Goal: Use online tool/utility: Utilize a website feature to perform a specific function

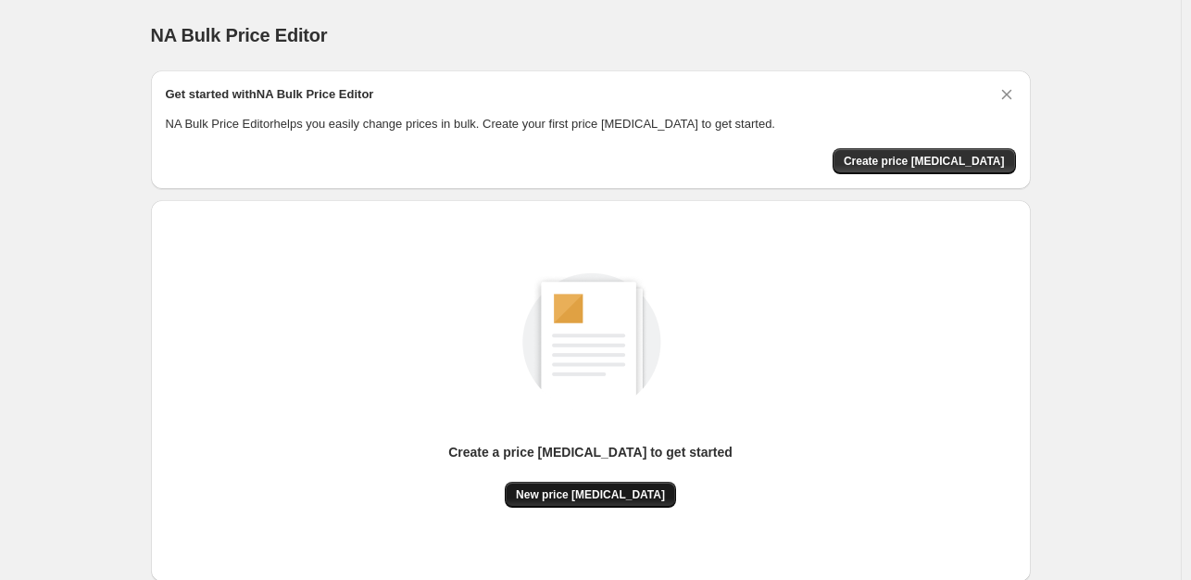
click at [603, 497] on span "New price [MEDICAL_DATA]" at bounding box center [590, 494] width 149 height 15
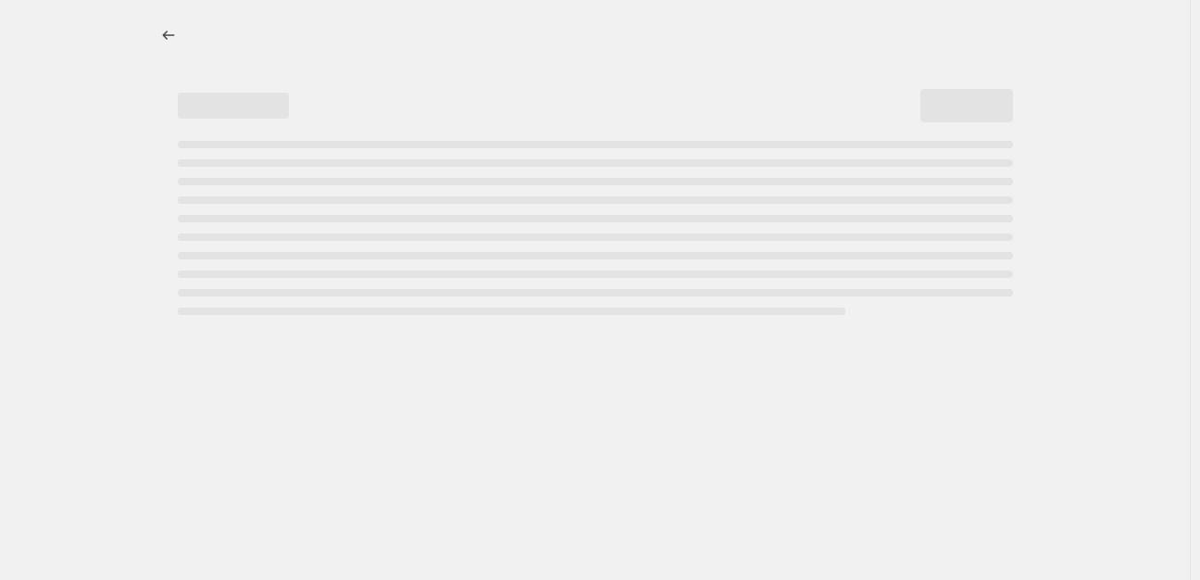
select select "percentage"
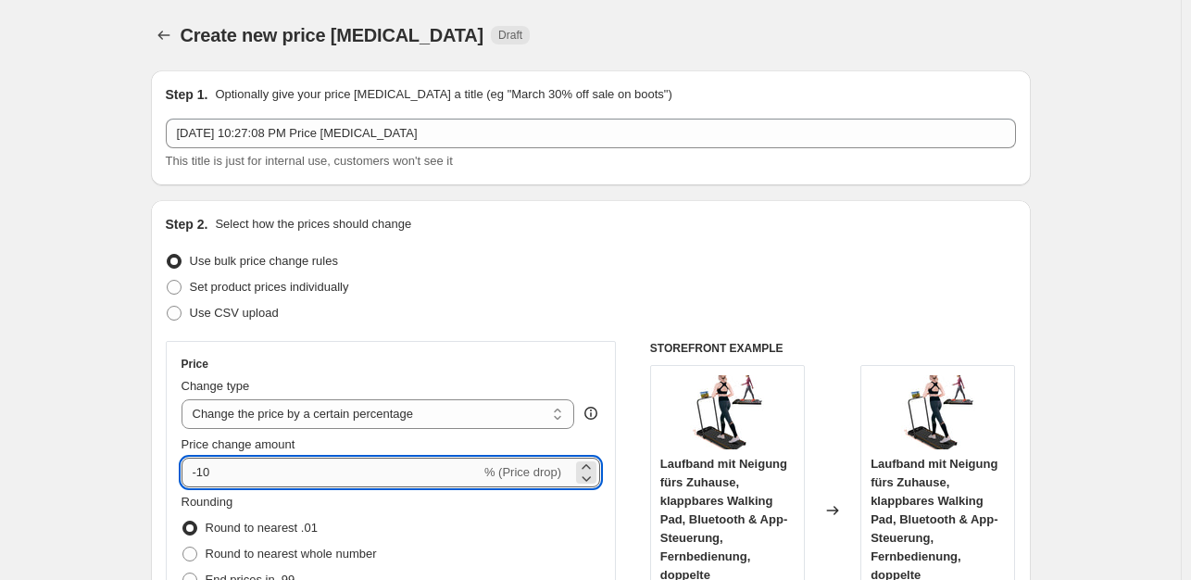
click at [344, 468] on input "-10" at bounding box center [330, 472] width 299 height 30
type input "-1"
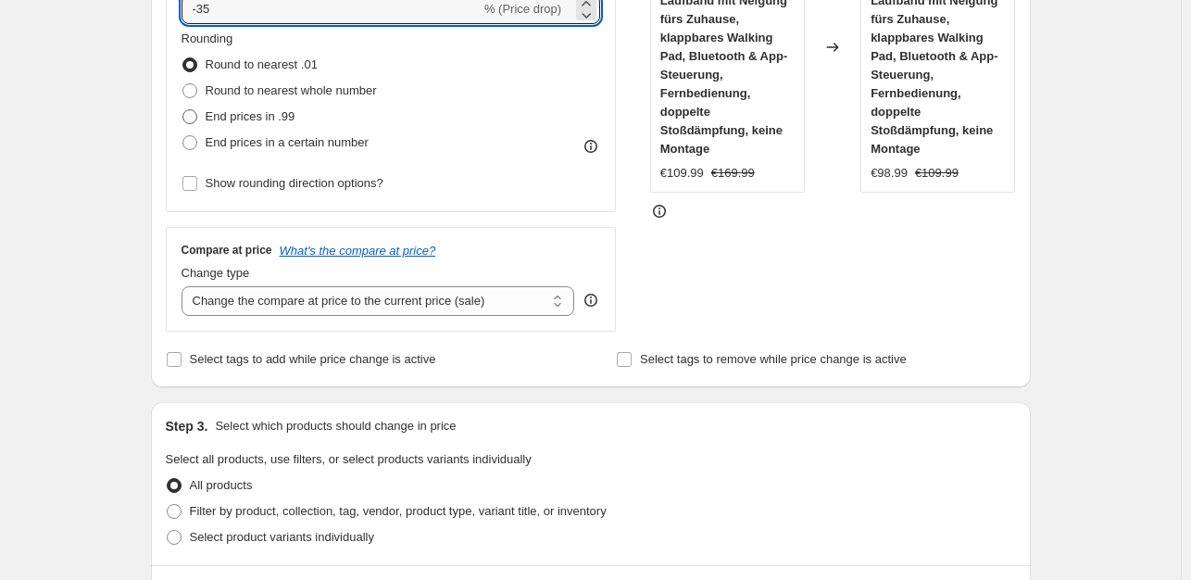
type input "-35"
drag, startPoint x: 193, startPoint y: 119, endPoint x: 224, endPoint y: 172, distance: 61.5
click at [193, 119] on span at bounding box center [189, 116] width 15 height 15
click at [183, 110] on input "End prices in .99" at bounding box center [182, 109] width 1 height 1
radio input "true"
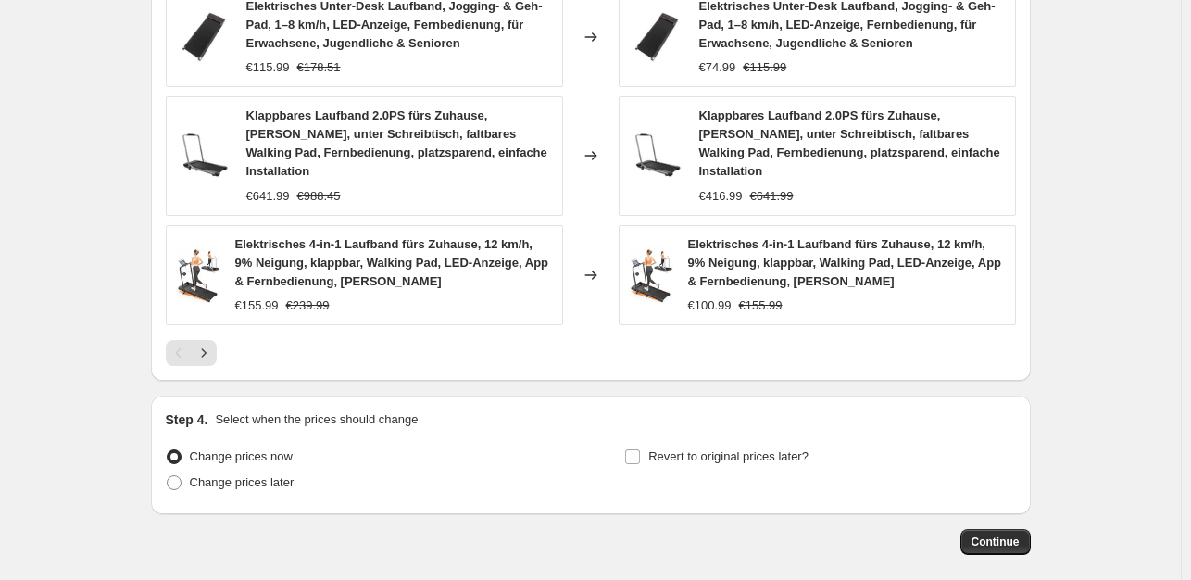
scroll to position [1411, 0]
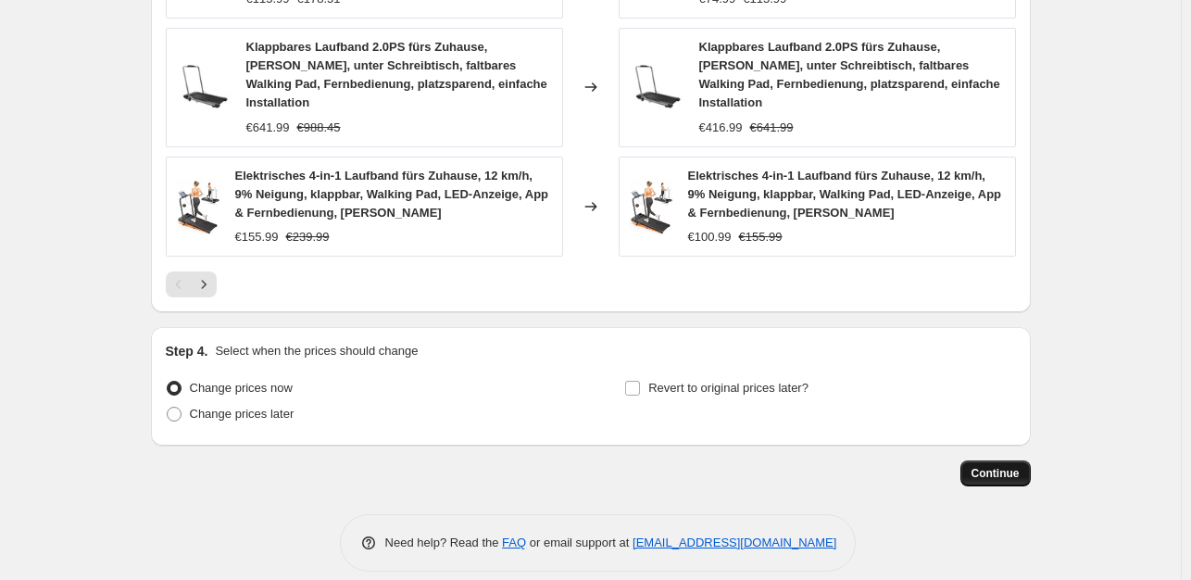
click at [969, 460] on button "Continue" at bounding box center [995, 473] width 70 height 26
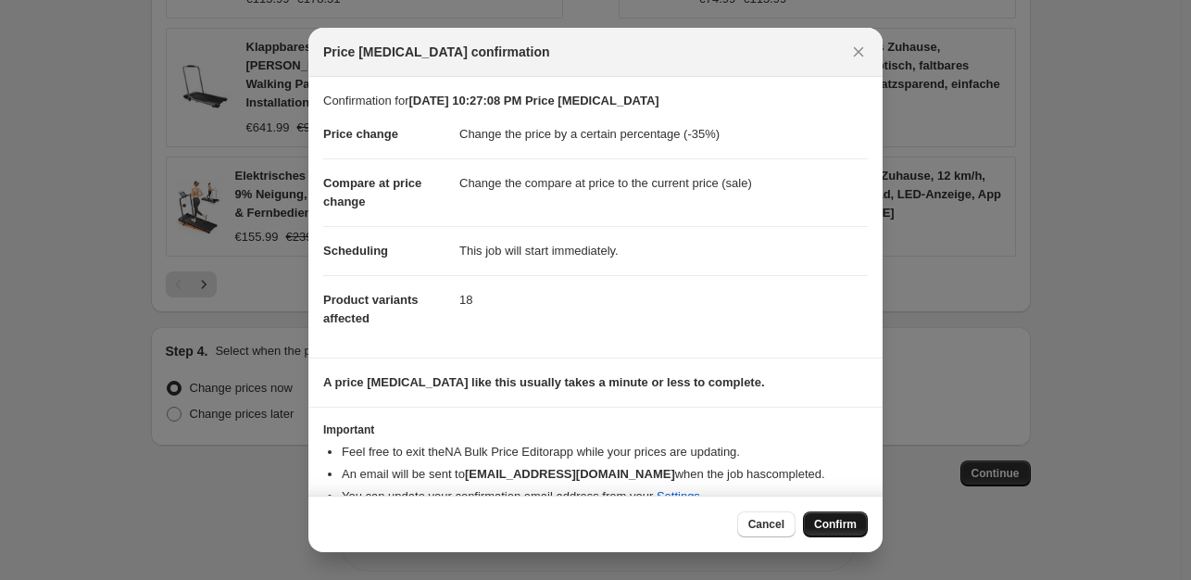
click at [823, 525] on span "Confirm" at bounding box center [835, 524] width 43 height 15
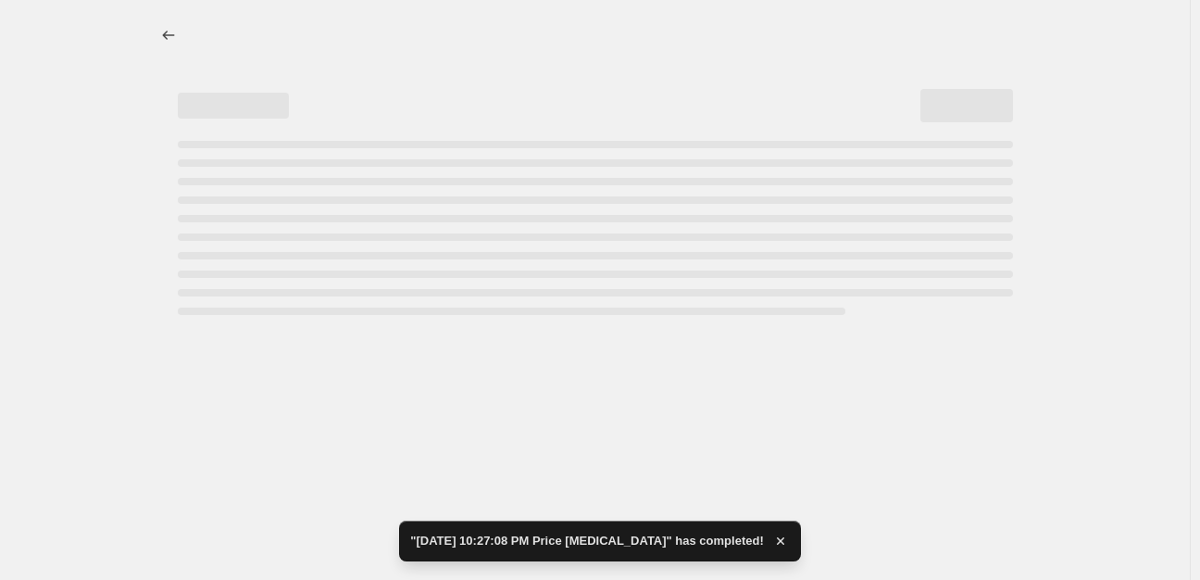
select select "percentage"
